Goal: Task Accomplishment & Management: Manage account settings

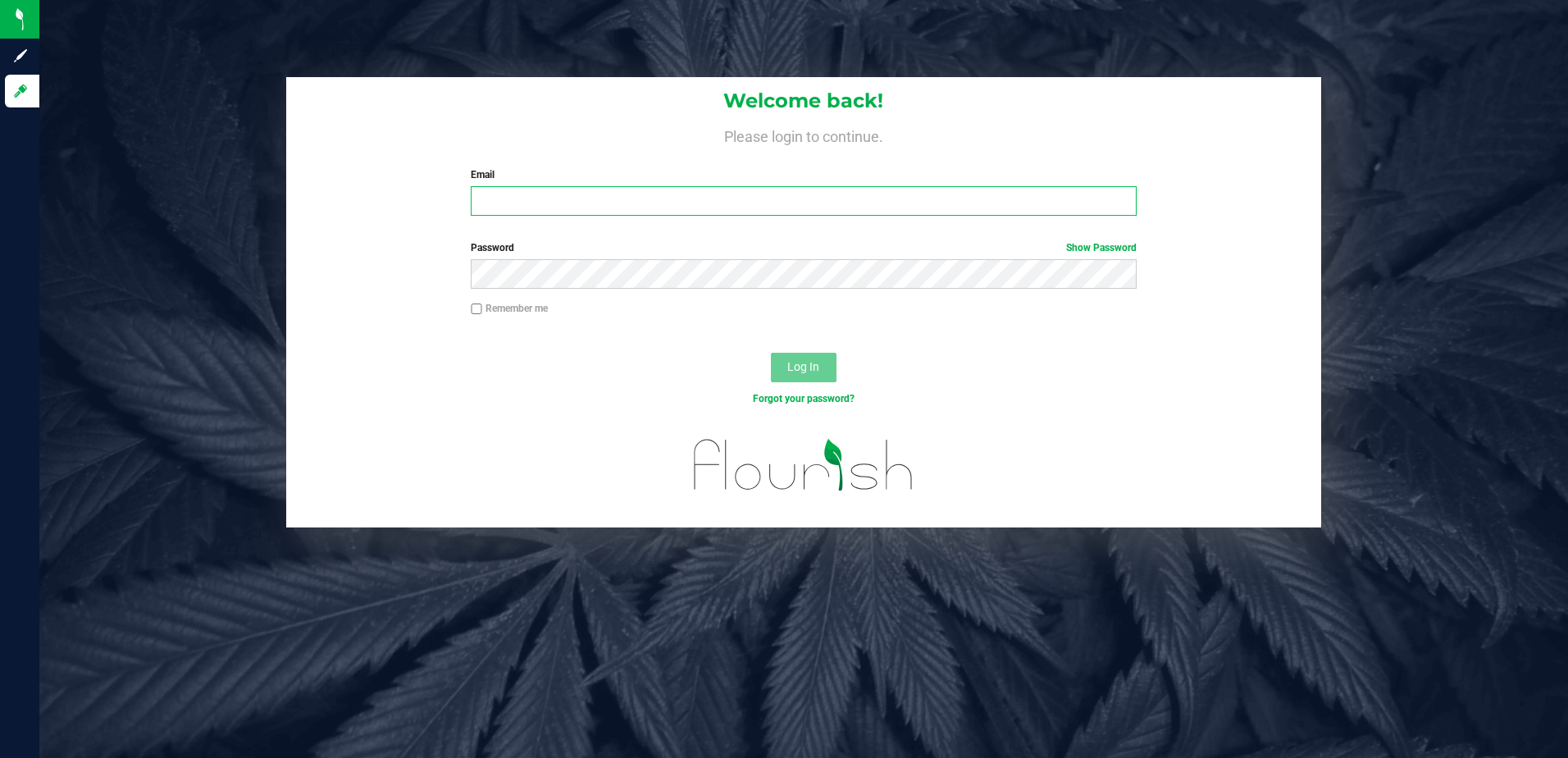
click at [525, 195] on input "Email" at bounding box center [803, 201] width 665 height 30
type input "[PERSON_NAME][EMAIL_ADDRESS][PERSON_NAME][DOMAIN_NAME]"
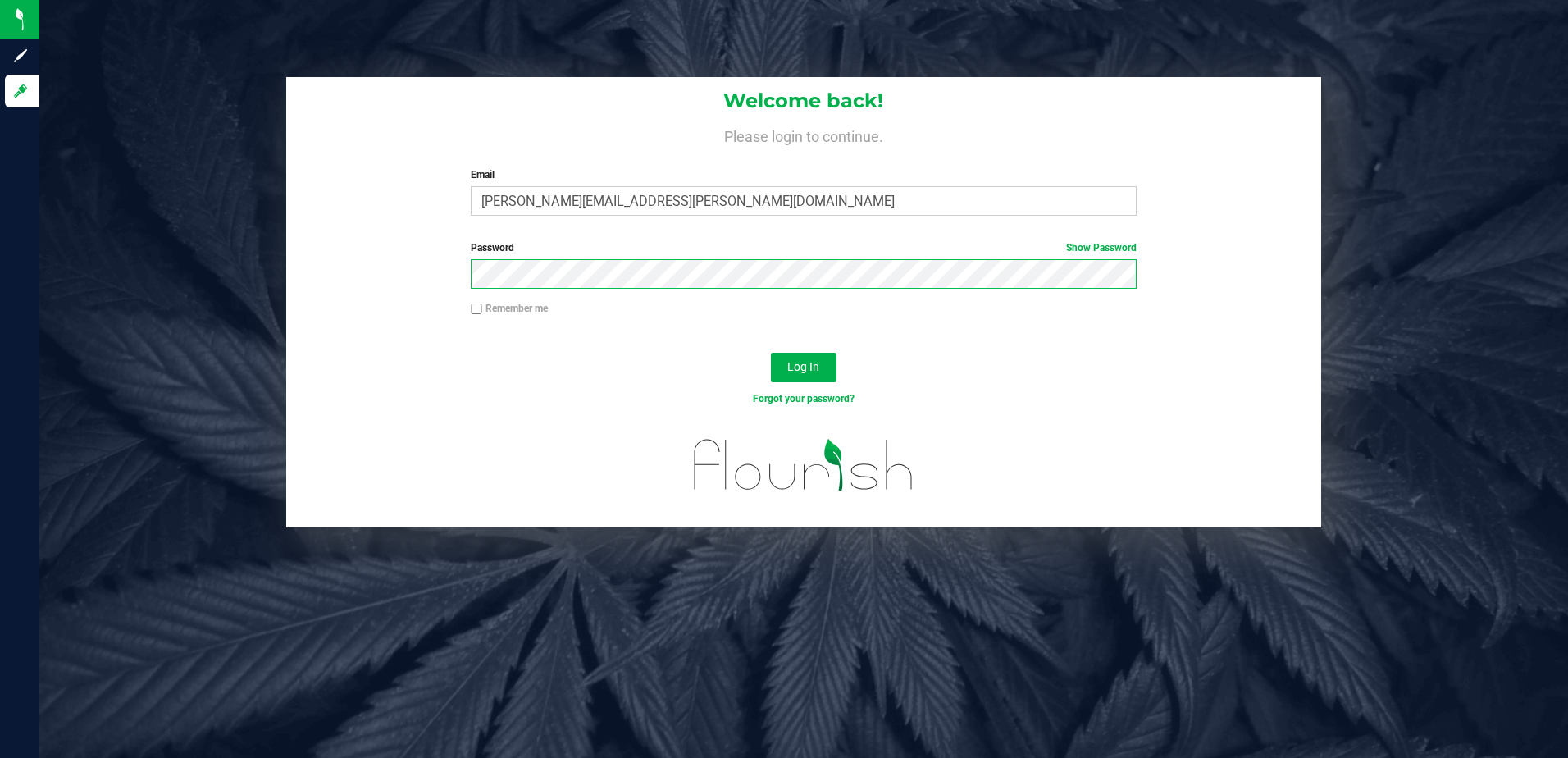
click at [771, 352] on button "Log In" at bounding box center [803, 367] width 66 height 30
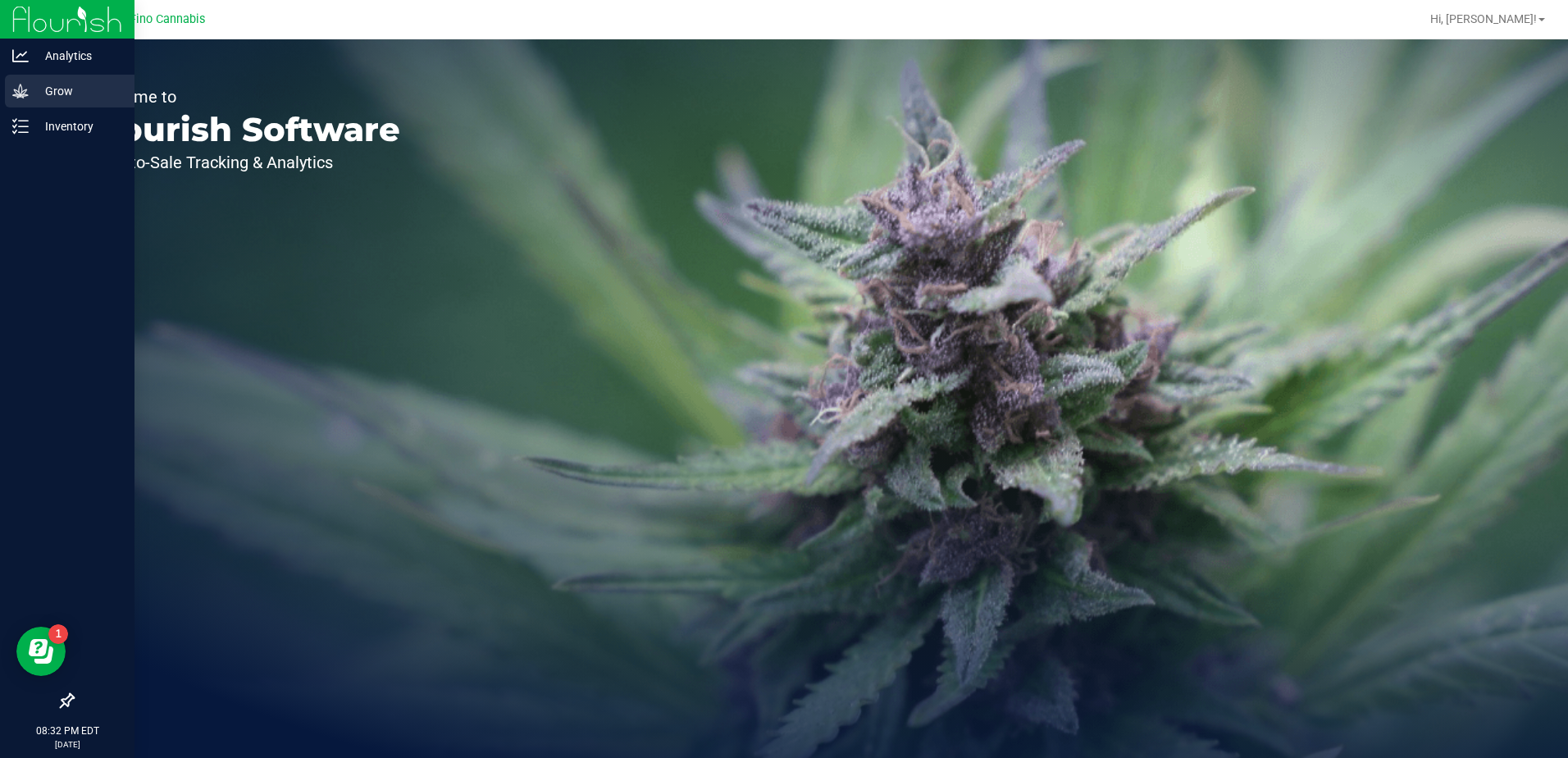
click at [16, 90] on icon at bounding box center [20, 90] width 16 height 14
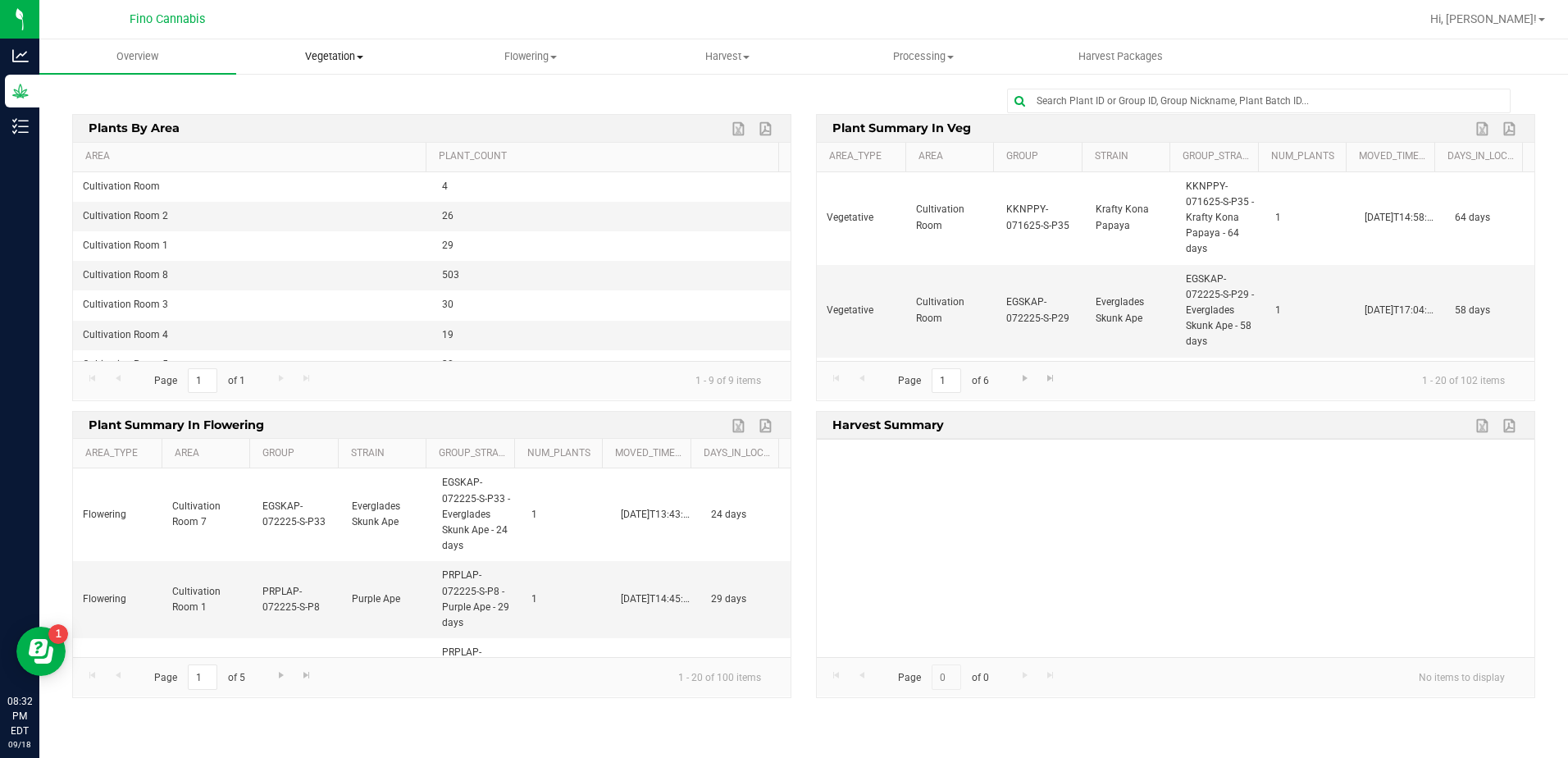
click at [363, 58] on span at bounding box center [360, 58] width 7 height 4
click at [333, 156] on span "Mother plants" at bounding box center [296, 157] width 119 height 14
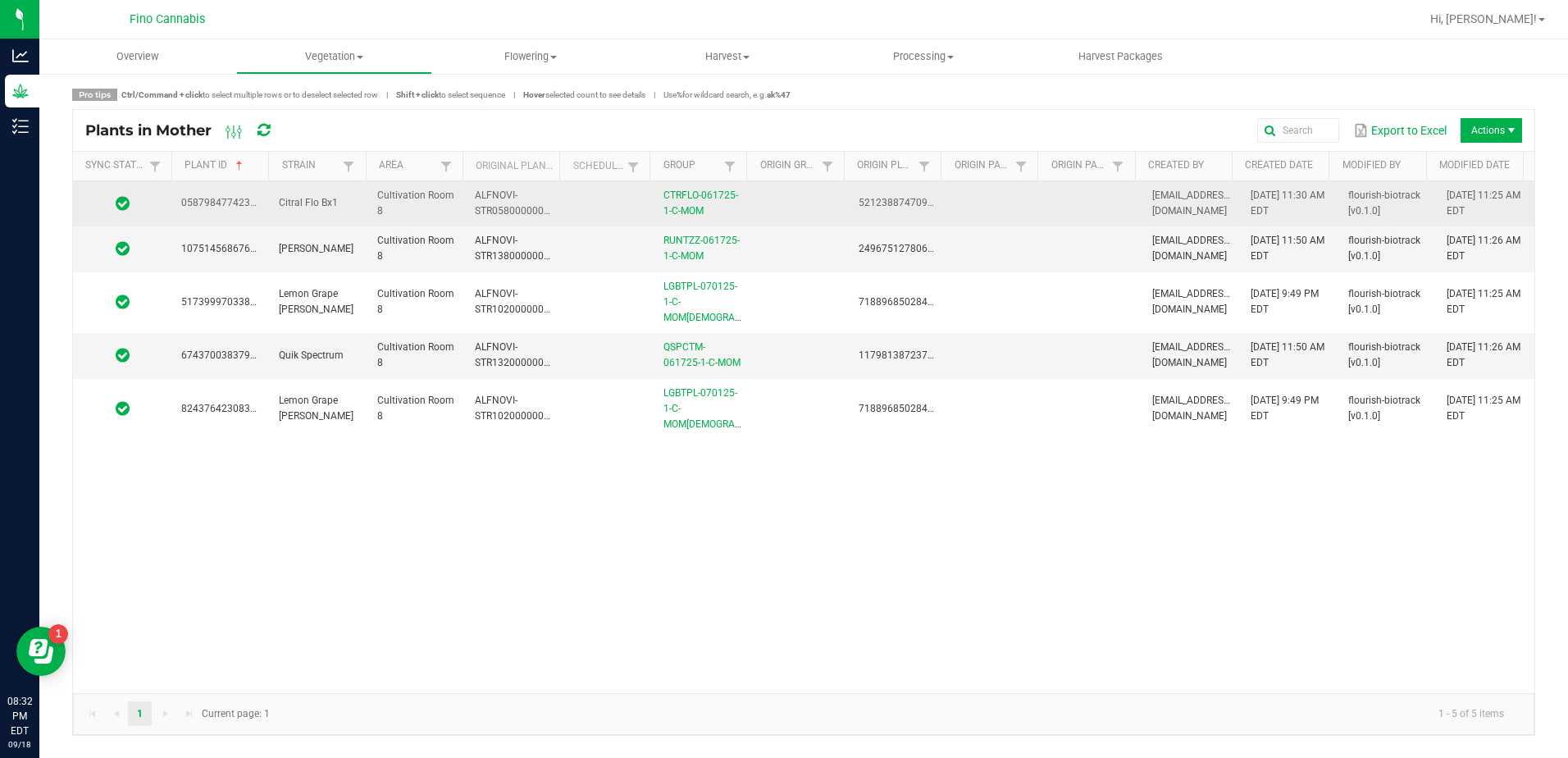
click at [810, 203] on td at bounding box center [799, 204] width 98 height 46
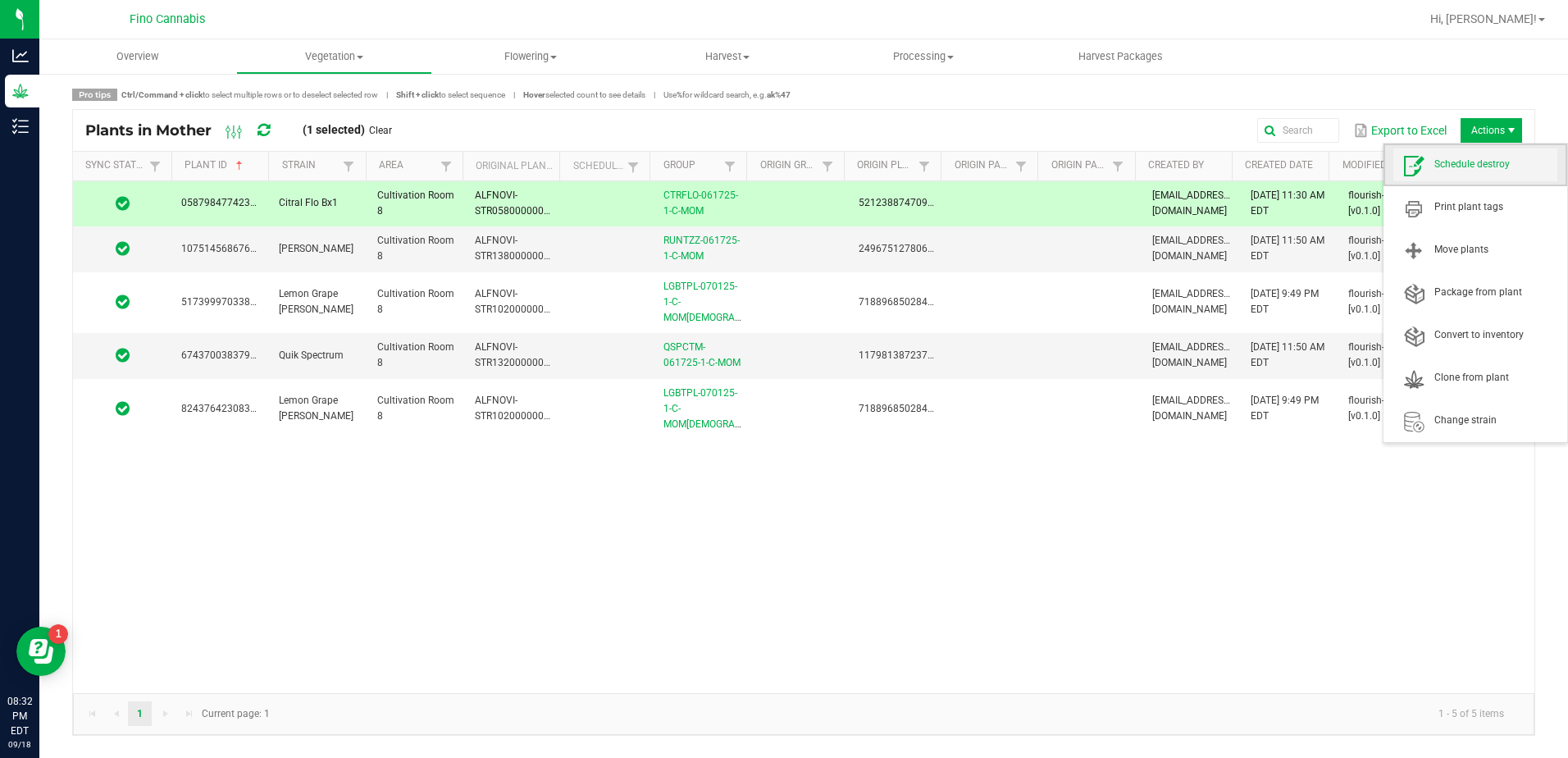
click at [1492, 164] on span "Schedule destroy" at bounding box center [1496, 164] width 123 height 14
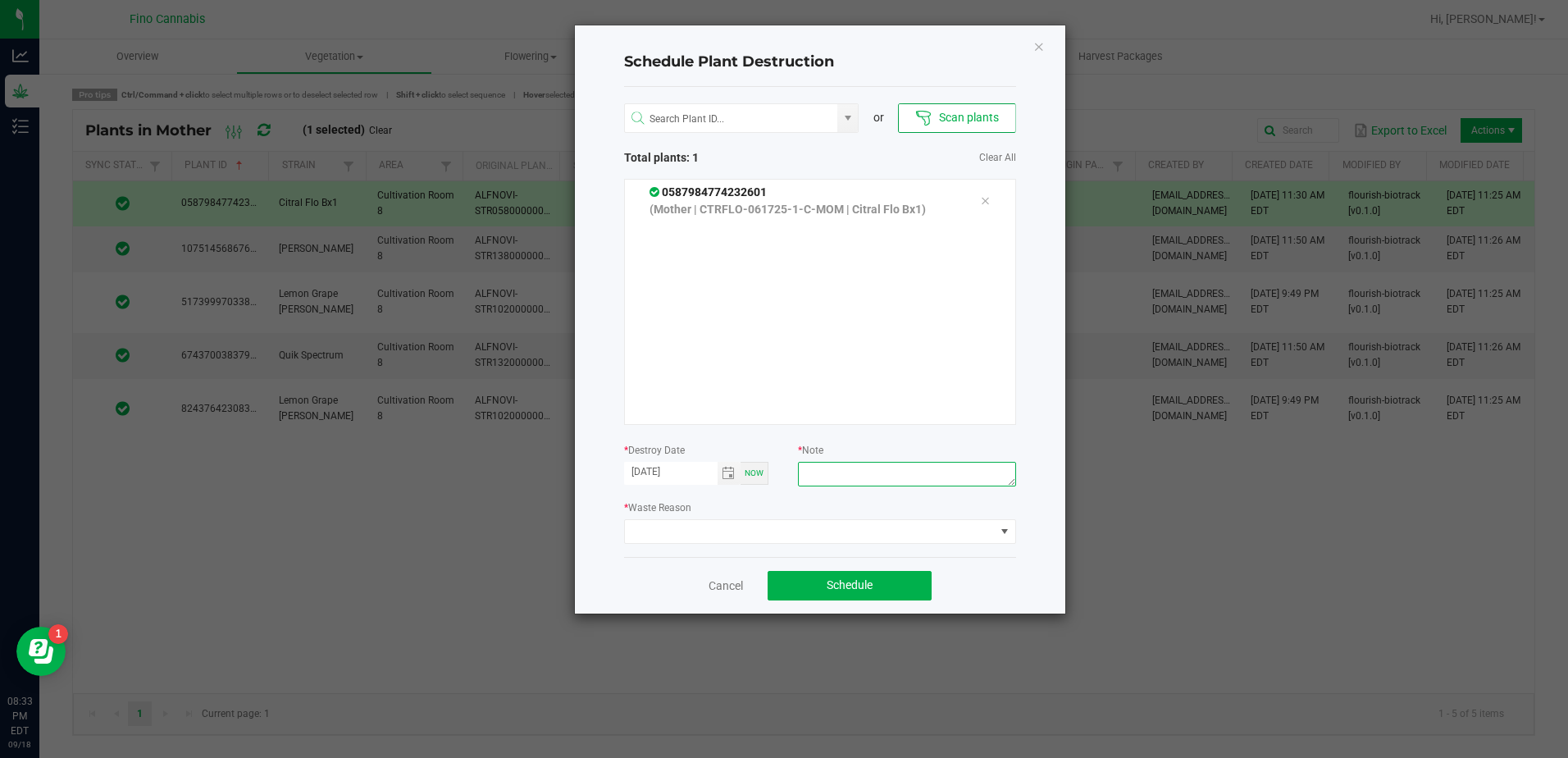
click at [854, 475] on textarea at bounding box center [906, 474] width 217 height 24
click at [982, 529] on span at bounding box center [810, 531] width 370 height 23
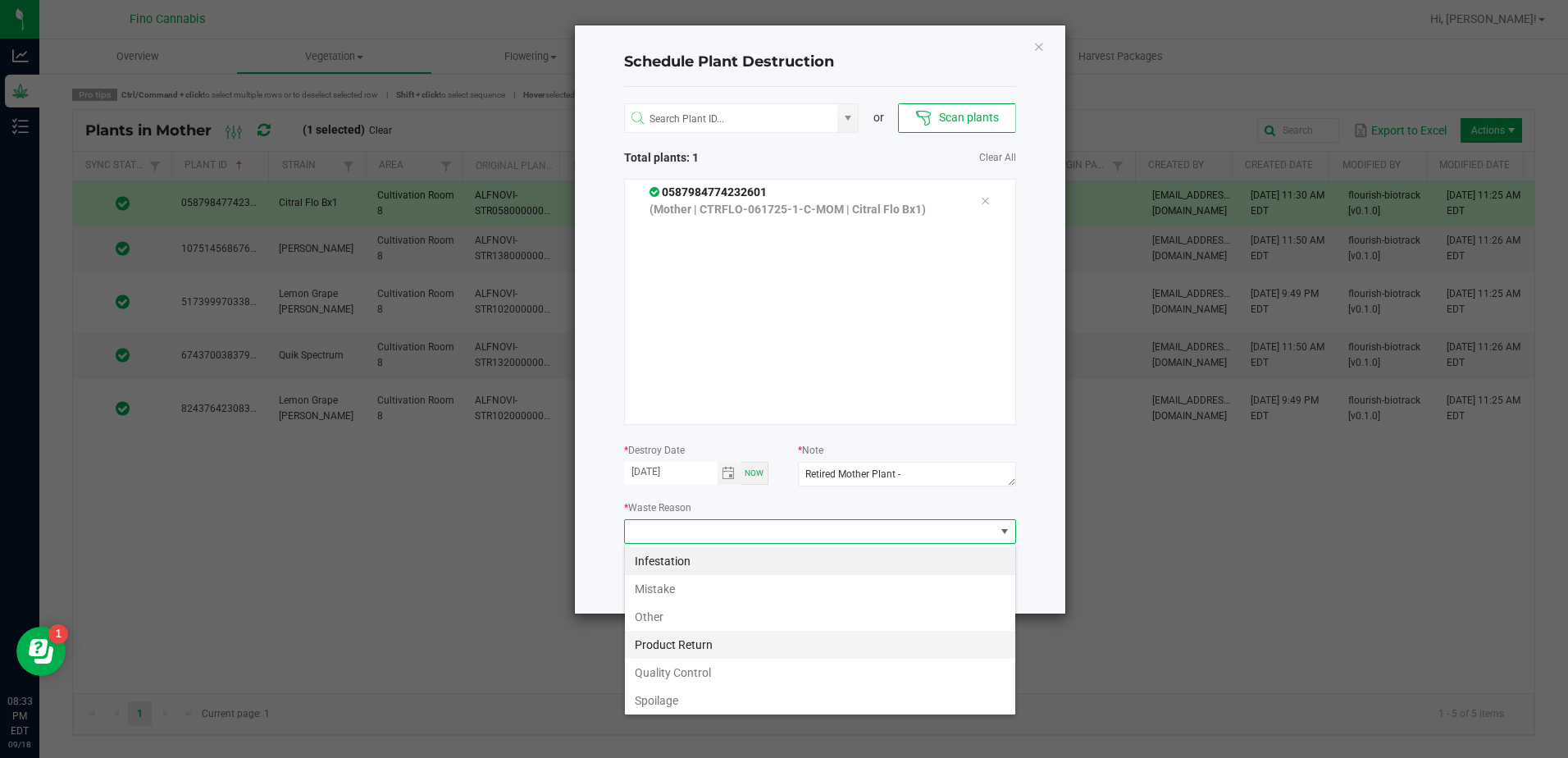
scroll to position [60, 0]
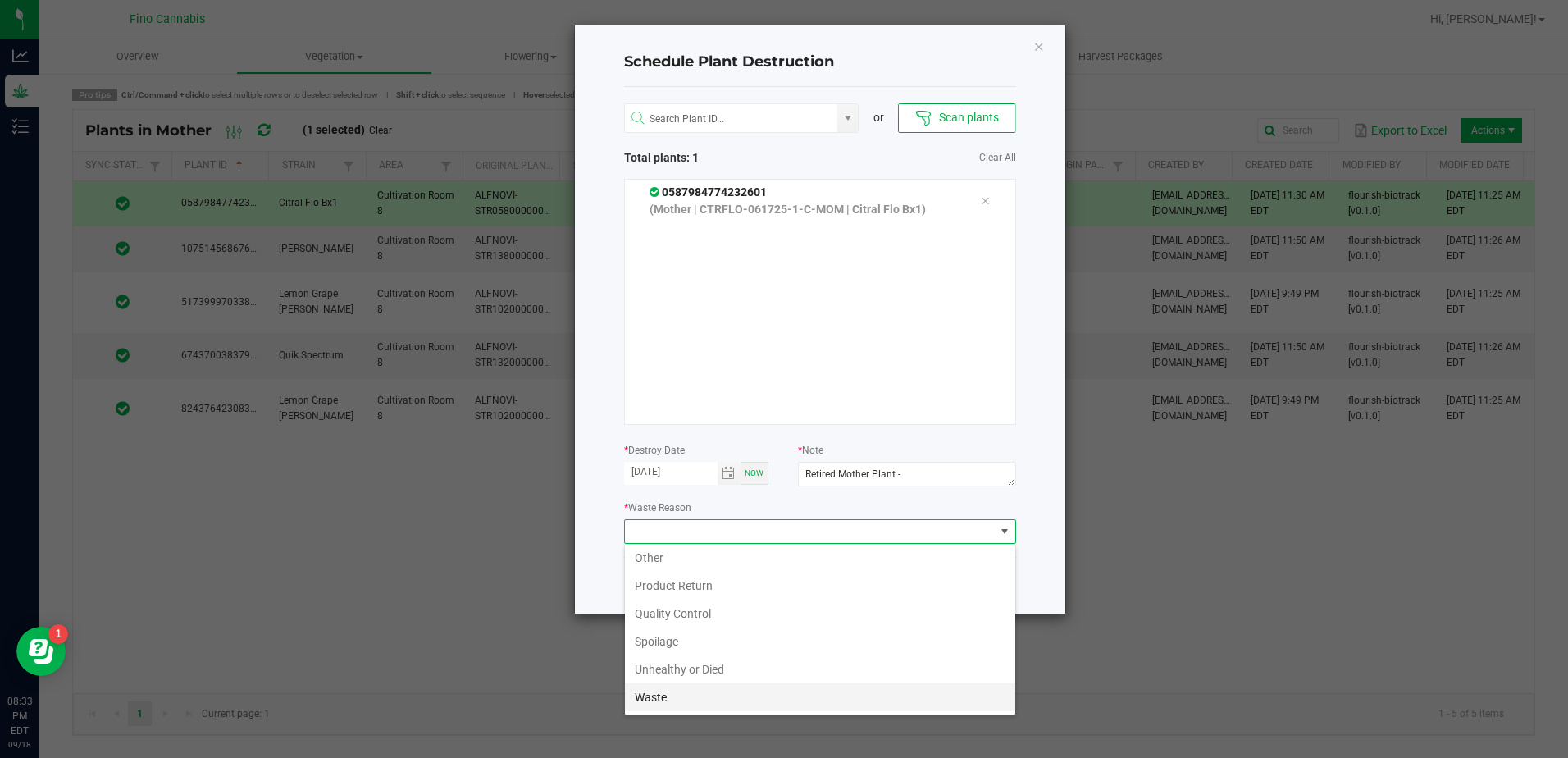
click at [656, 705] on li "Waste" at bounding box center [820, 698] width 390 height 28
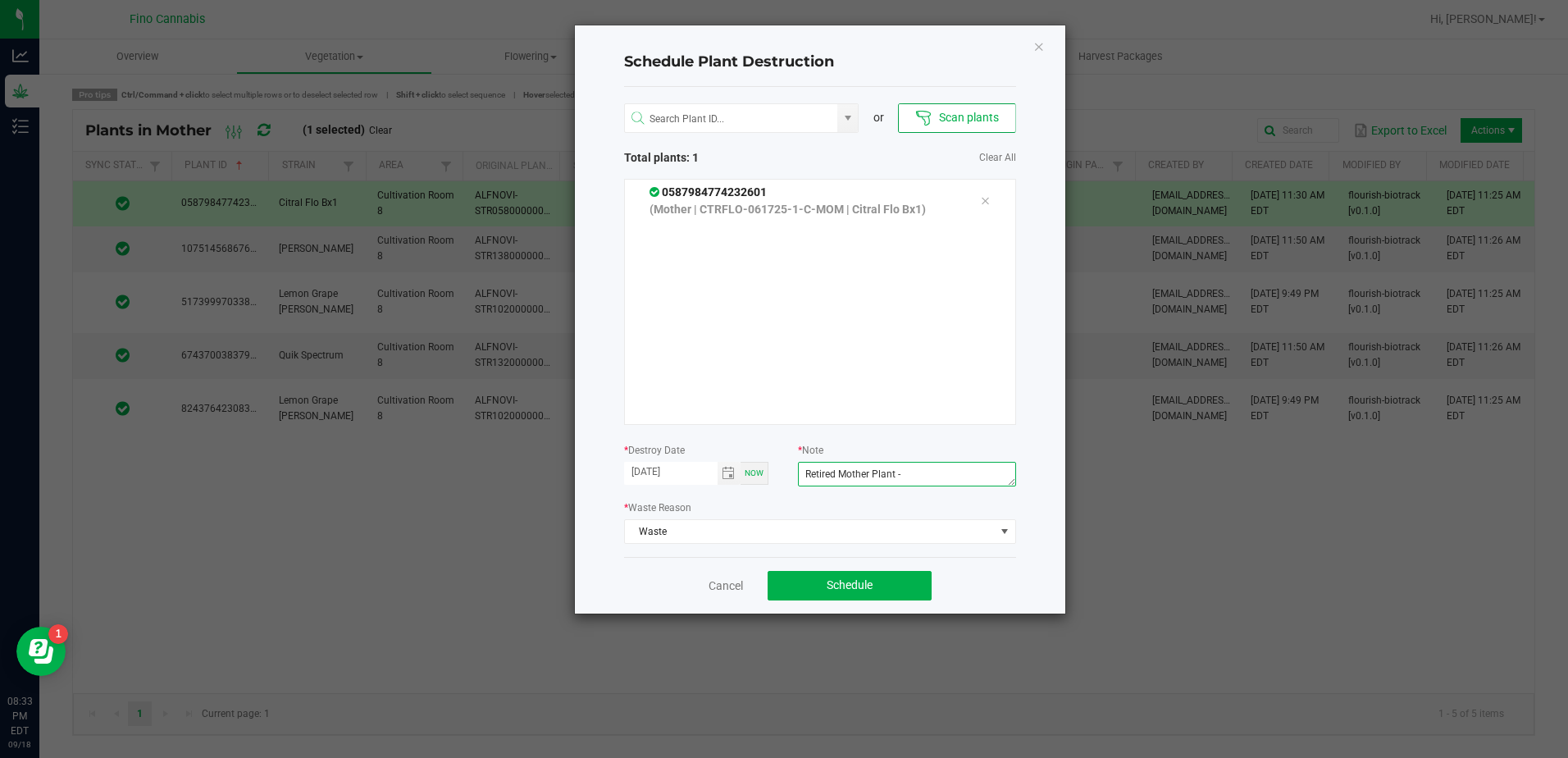
click at [927, 477] on textarea "Retired Mother Plant -" at bounding box center [906, 474] width 217 height 24
type textarea "Retired Mother Plant - 1480g"
click at [876, 583] on button "Schedule" at bounding box center [850, 586] width 164 height 30
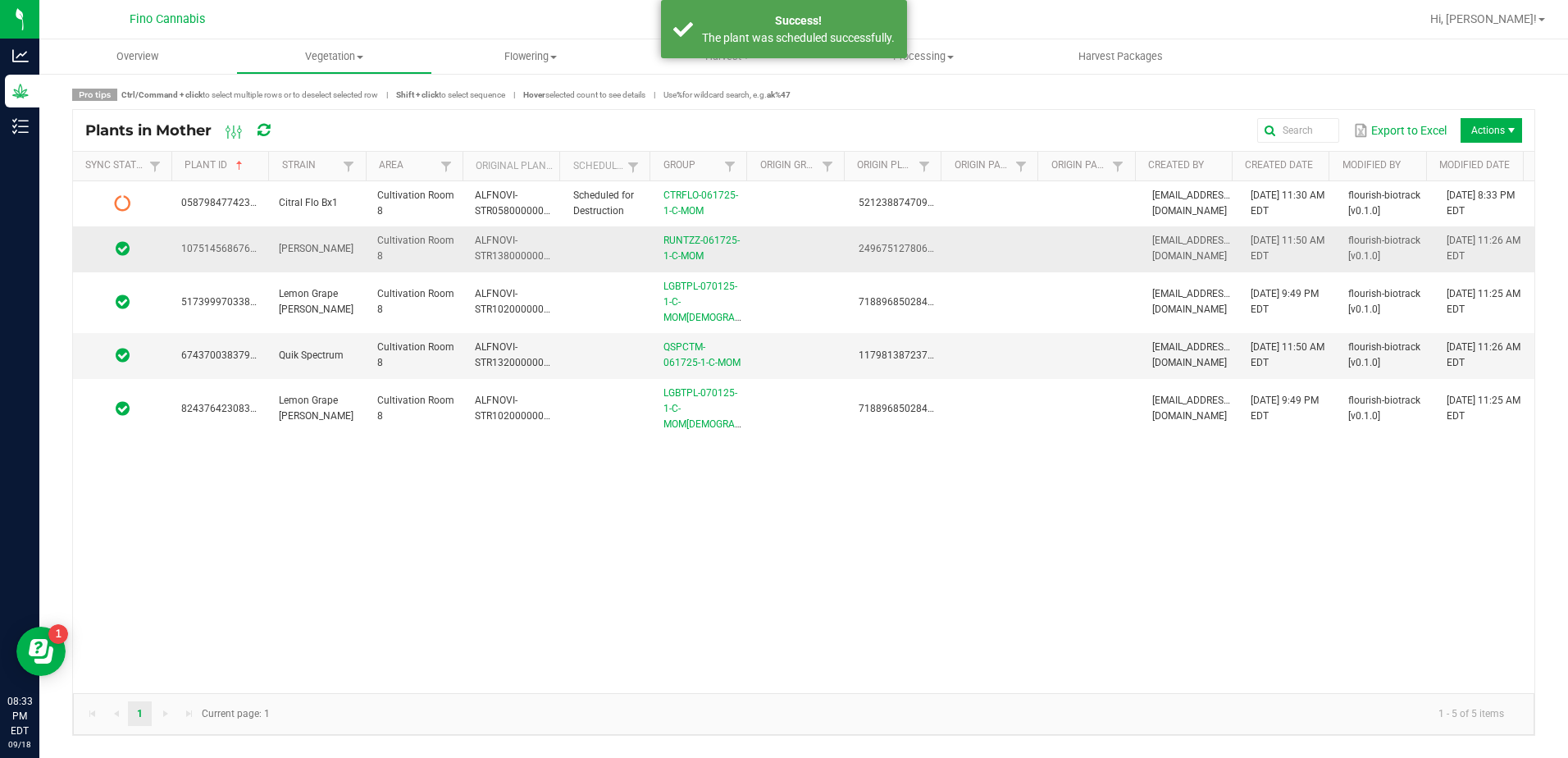
click at [786, 263] on td at bounding box center [799, 248] width 98 height 46
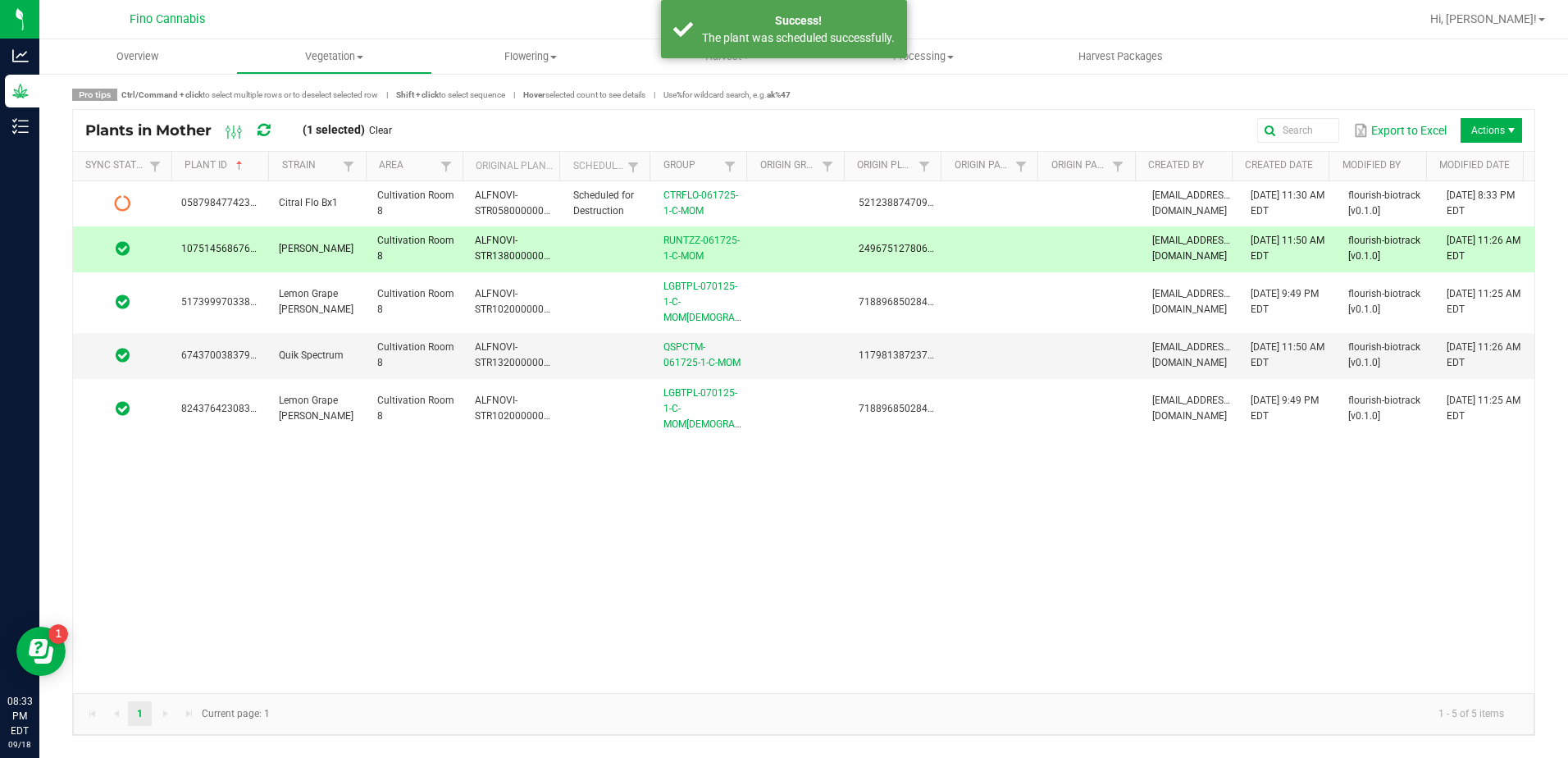
click at [1501, 134] on span "Actions" at bounding box center [1491, 130] width 61 height 24
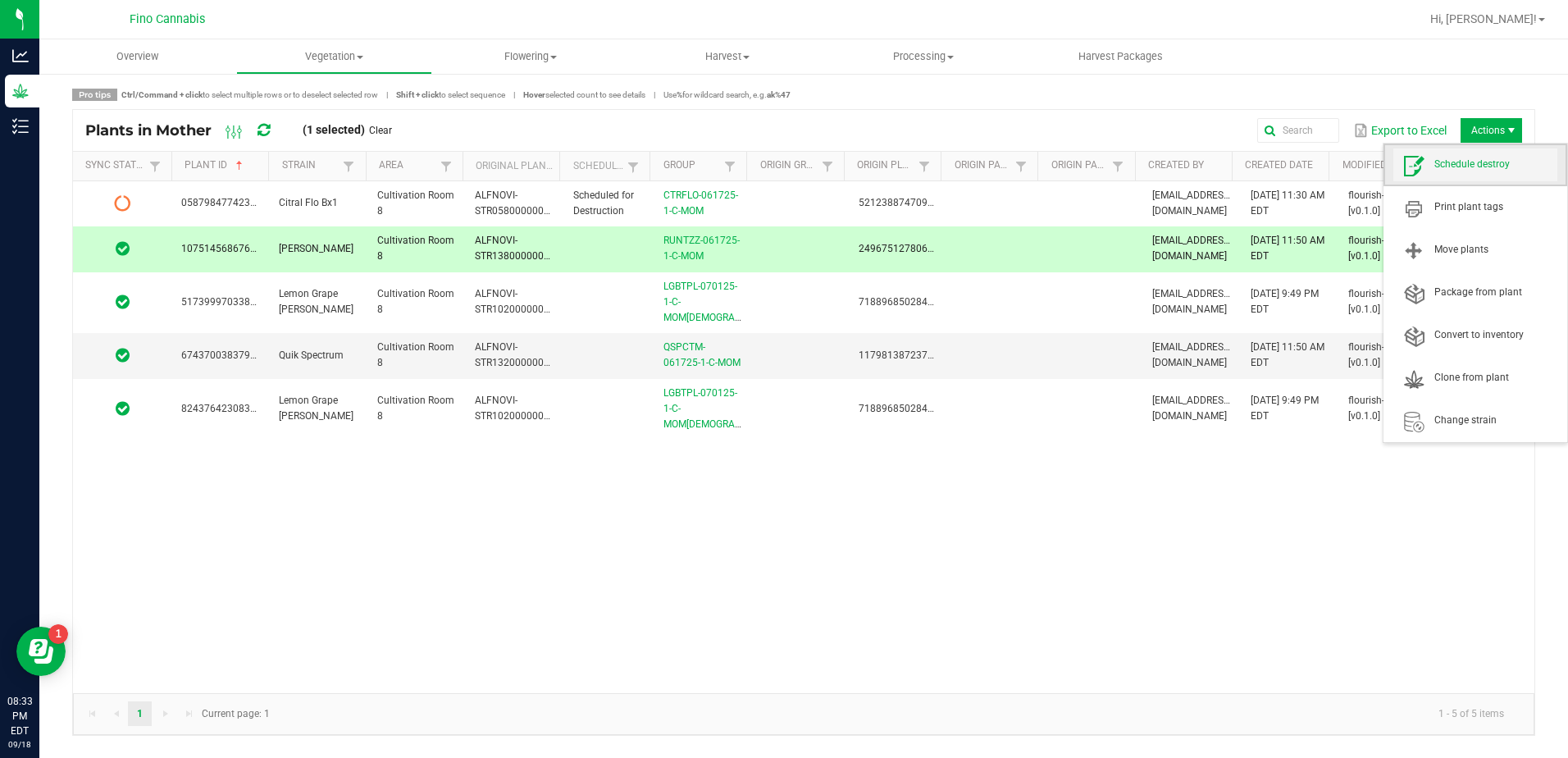
click at [1483, 164] on span "Schedule destroy" at bounding box center [1496, 164] width 123 height 14
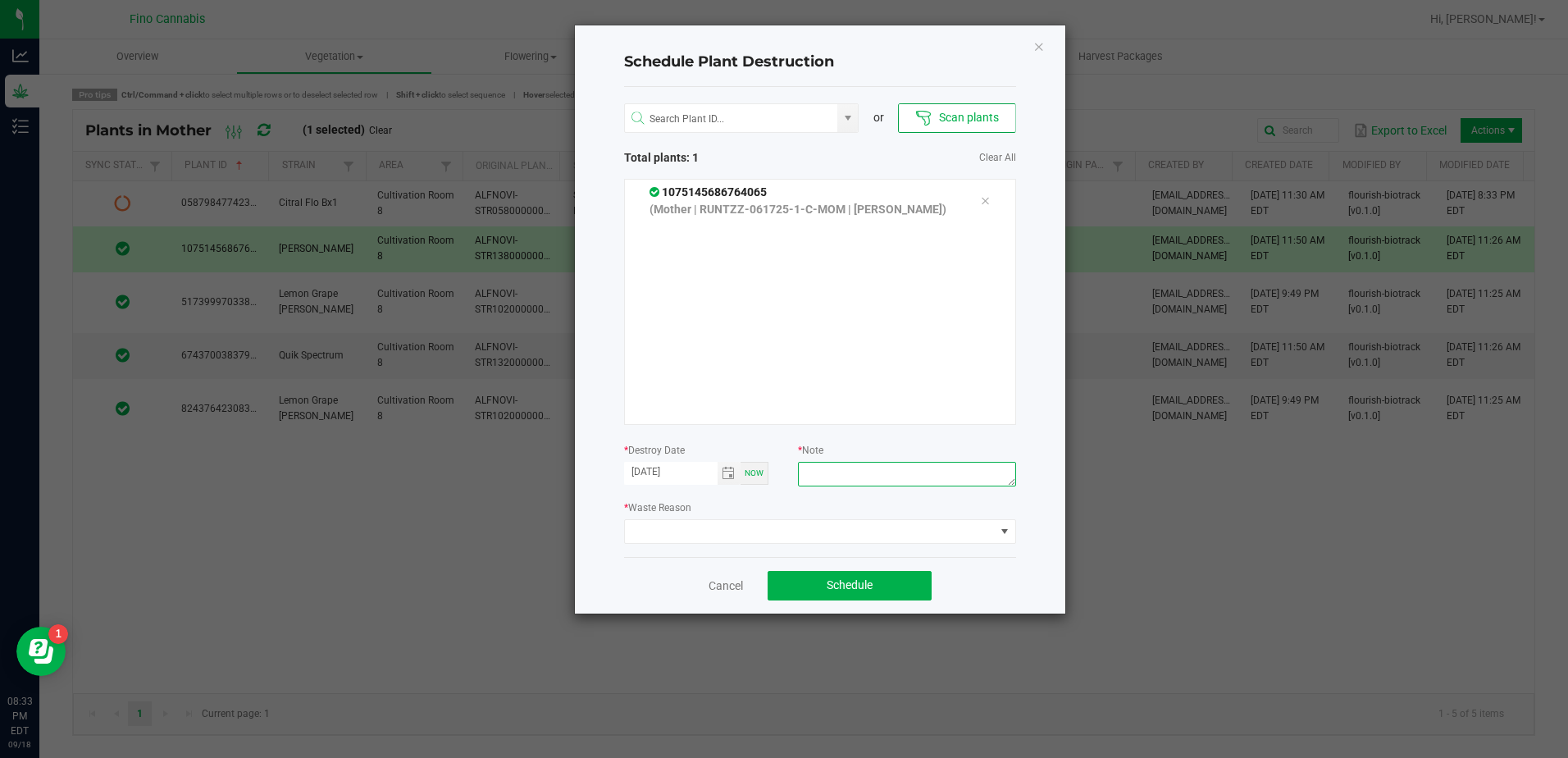
click at [836, 478] on textarea at bounding box center [906, 474] width 217 height 24
type textarea "Retired Mother Plant - 1640g"
click at [821, 530] on span at bounding box center [810, 531] width 370 height 23
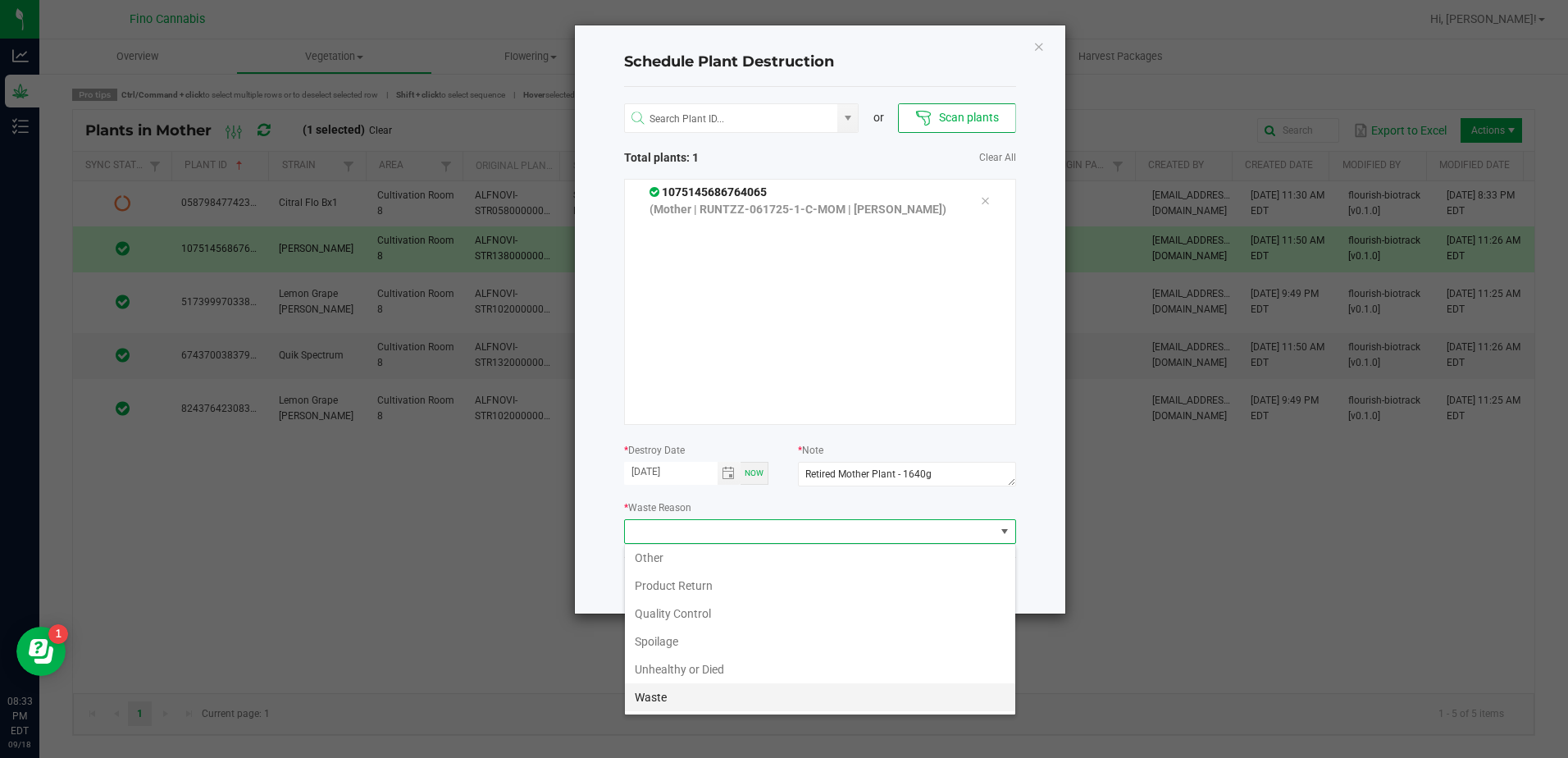
click at [644, 699] on li "Waste" at bounding box center [820, 698] width 390 height 28
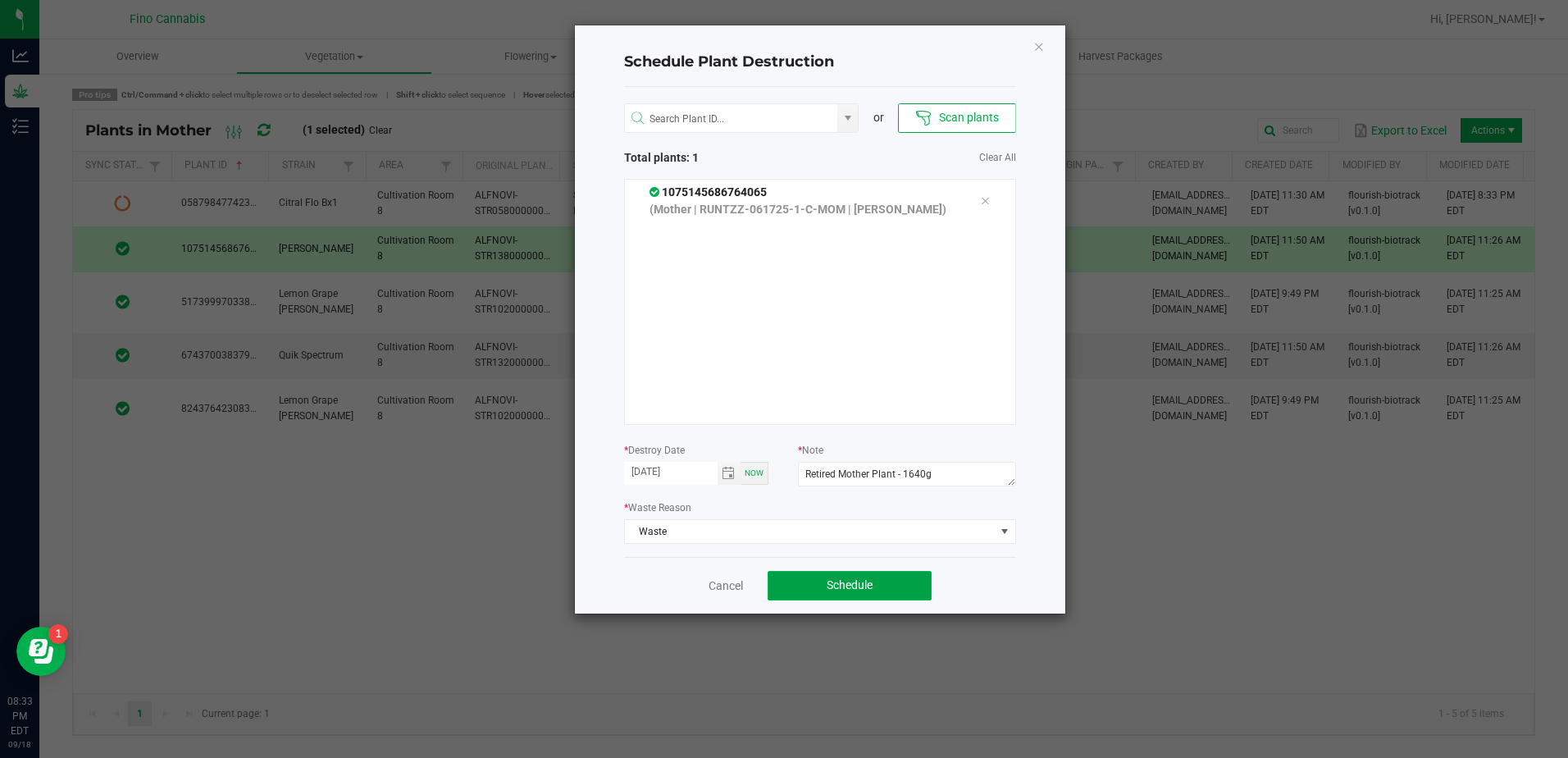
click at [818, 587] on button "Schedule" at bounding box center [850, 586] width 164 height 30
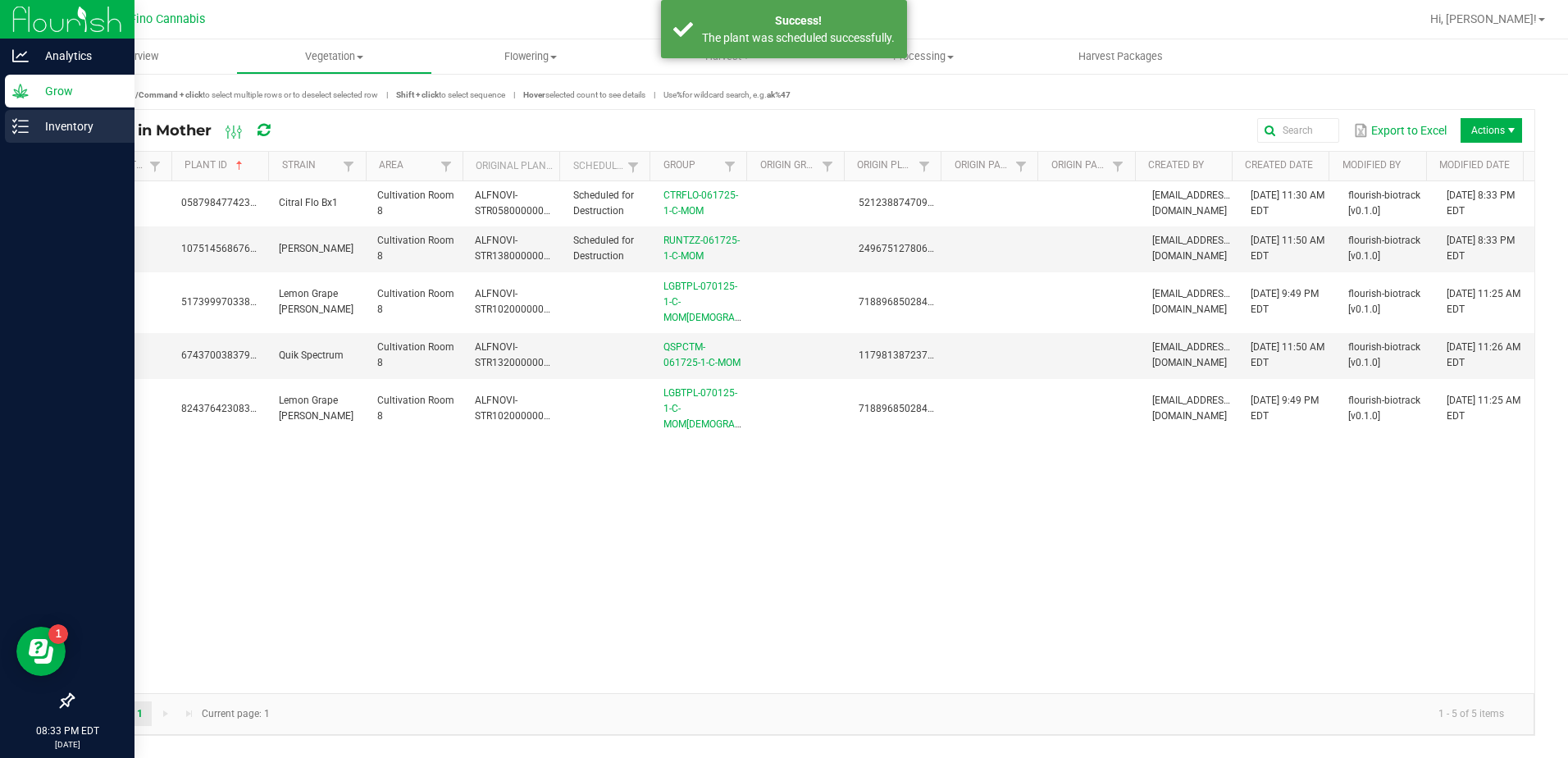
click at [26, 126] on line at bounding box center [23, 126] width 9 height 0
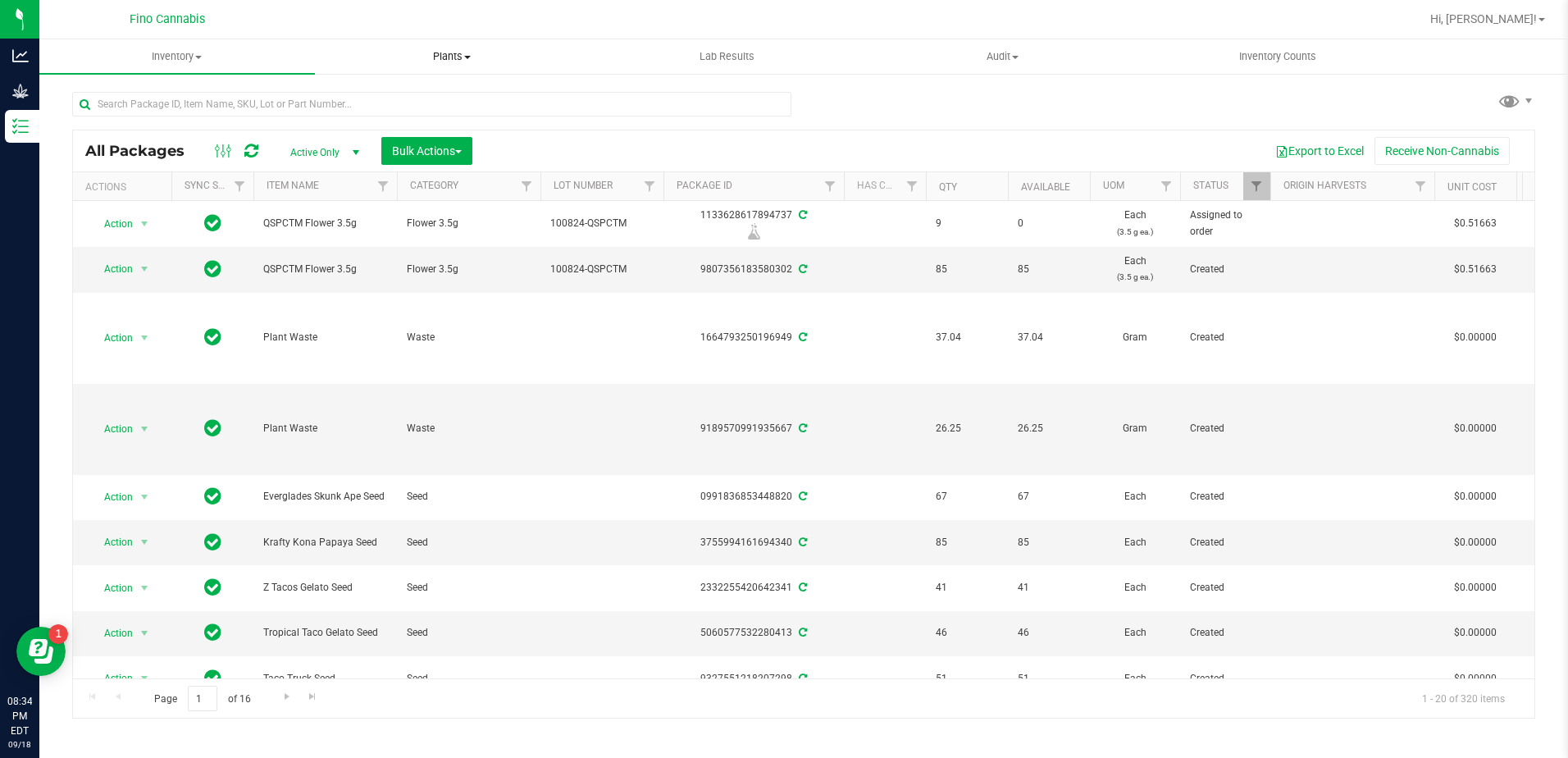
click at [468, 57] on span at bounding box center [467, 58] width 7 height 4
click at [436, 119] on li "Waste log" at bounding box center [453, 118] width 275 height 20
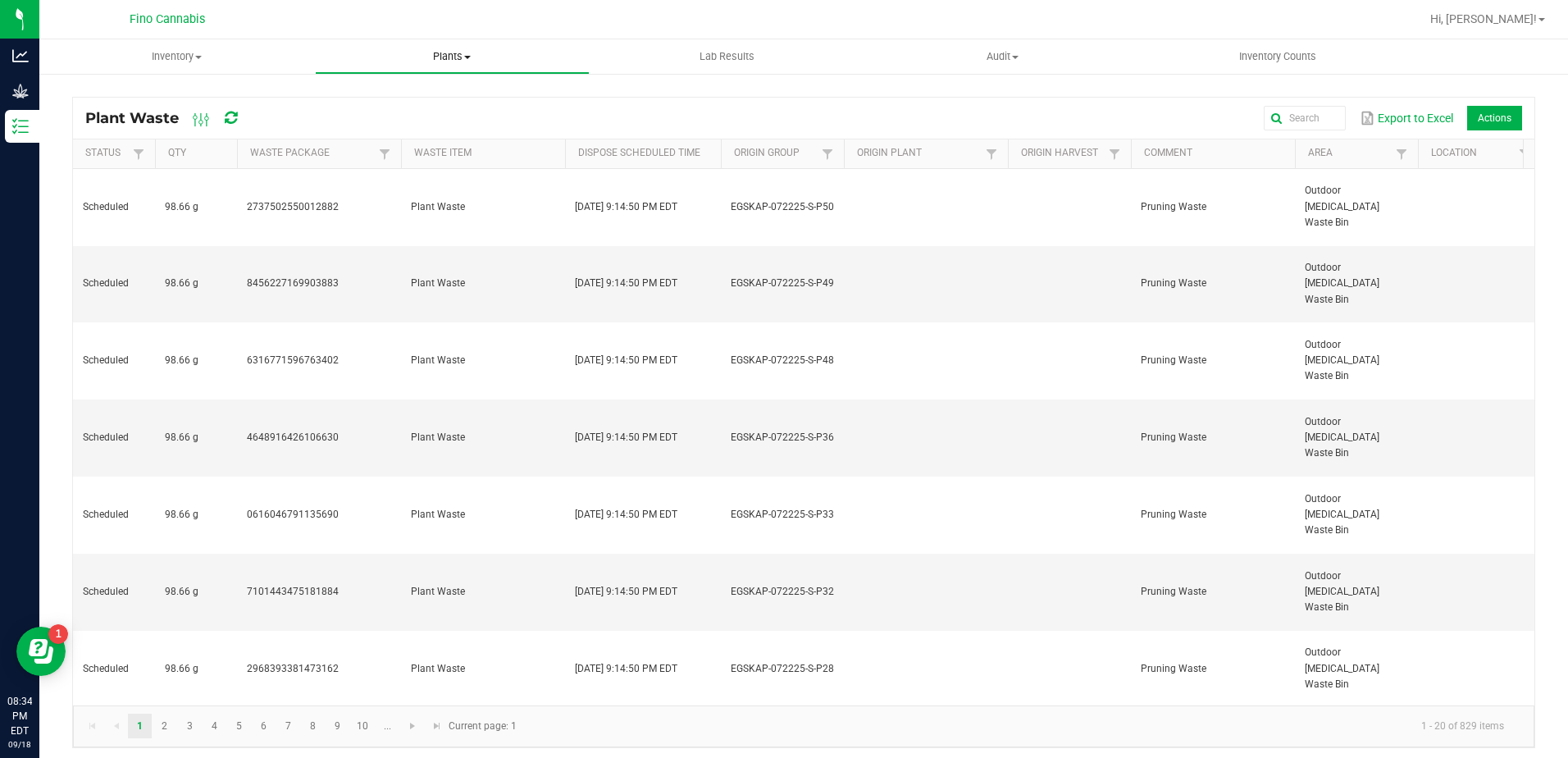
click at [470, 58] on span at bounding box center [467, 58] width 7 height 4
click at [435, 101] on li "All plants" at bounding box center [453, 99] width 275 height 20
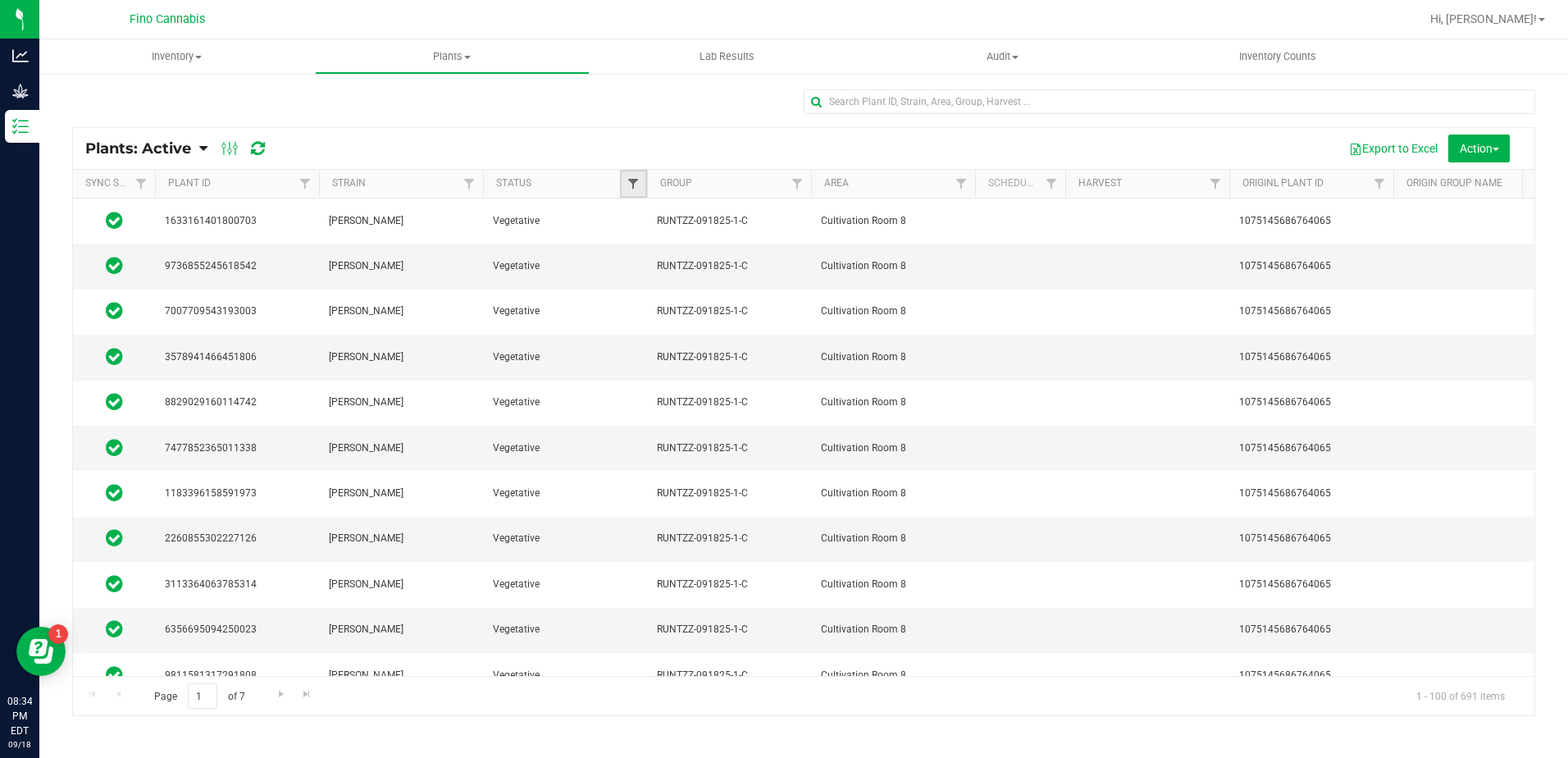
click at [631, 179] on span "Filter" at bounding box center [633, 184] width 13 height 13
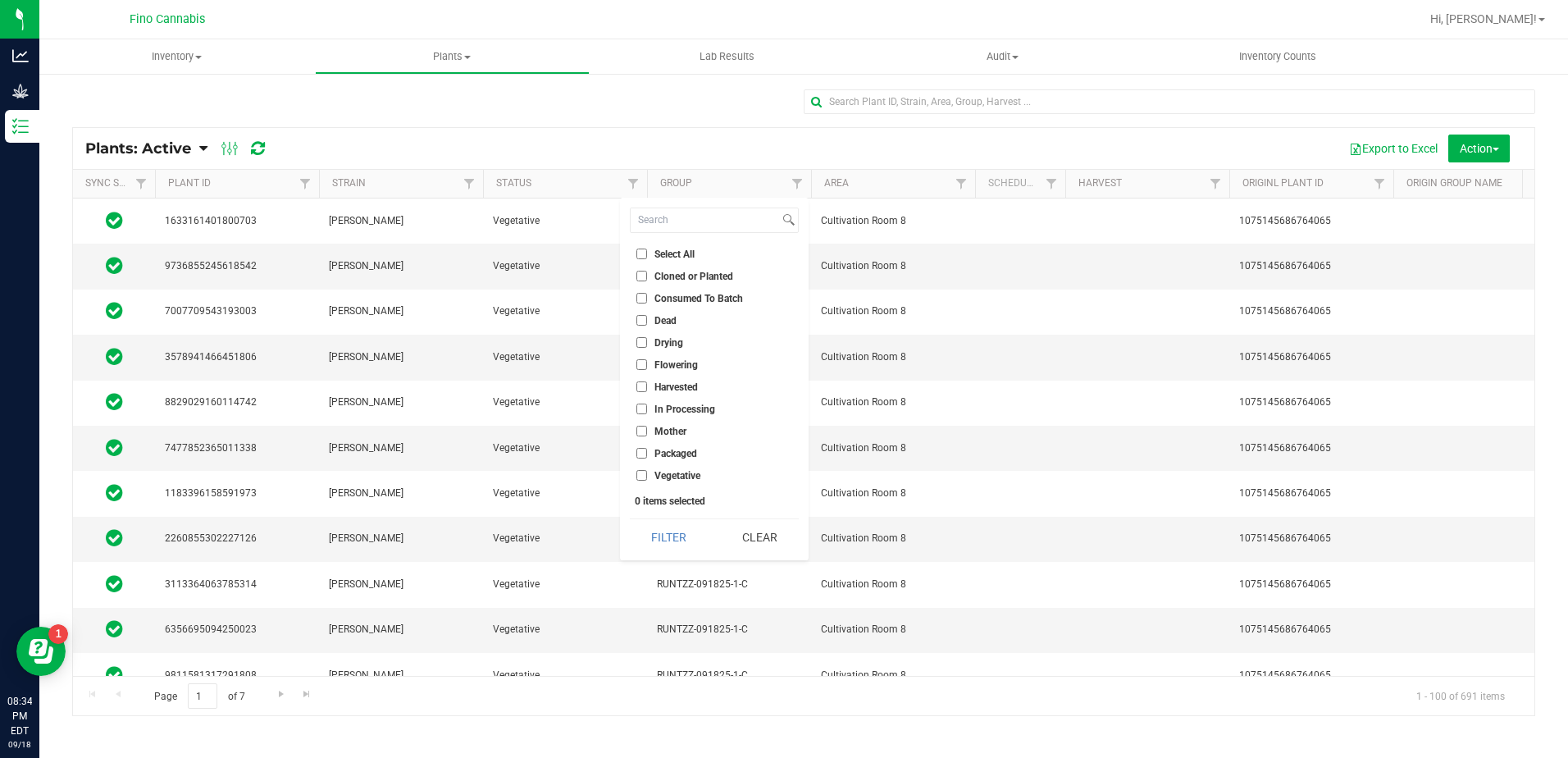
click at [643, 433] on input "Mother" at bounding box center [640, 431] width 10 height 10
checkbox input "true"
click at [677, 539] on button "Filter" at bounding box center [668, 537] width 79 height 36
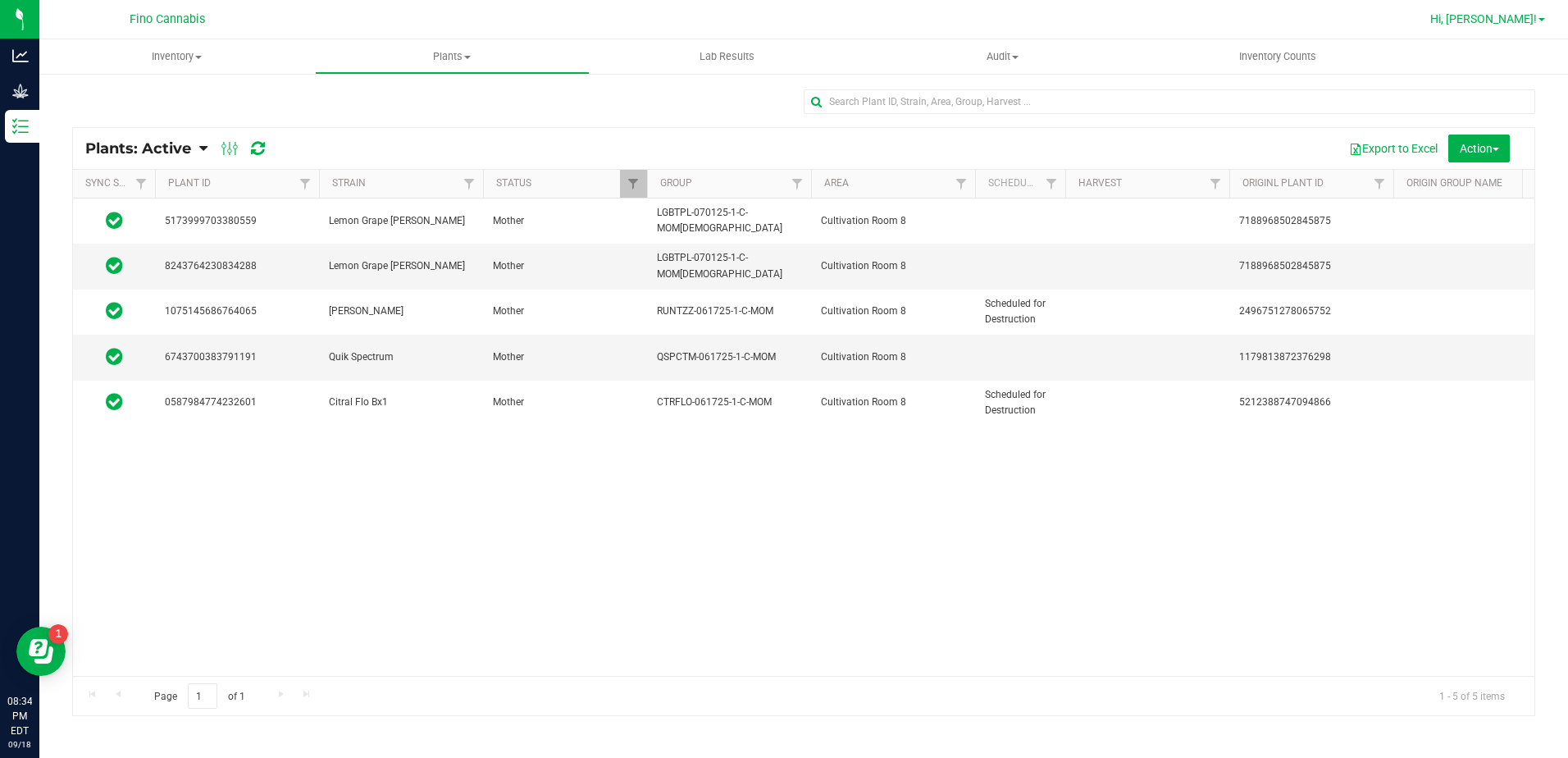
click at [1530, 20] on span "Hi, [PERSON_NAME]!" at bounding box center [1482, 19] width 107 height 13
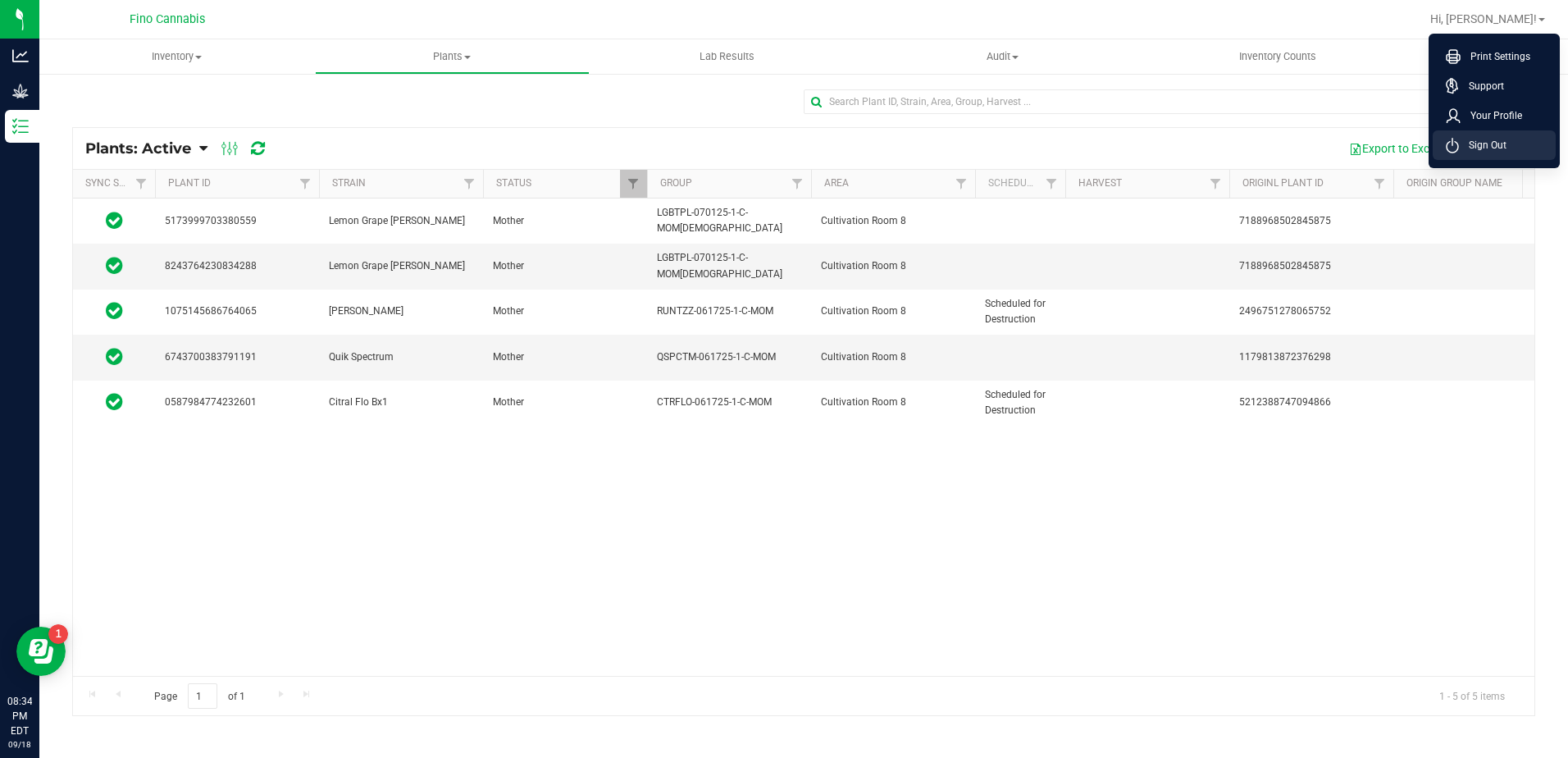
click at [1502, 145] on span "Sign Out" at bounding box center [1482, 145] width 47 height 17
